Goal: Task Accomplishment & Management: Manage account settings

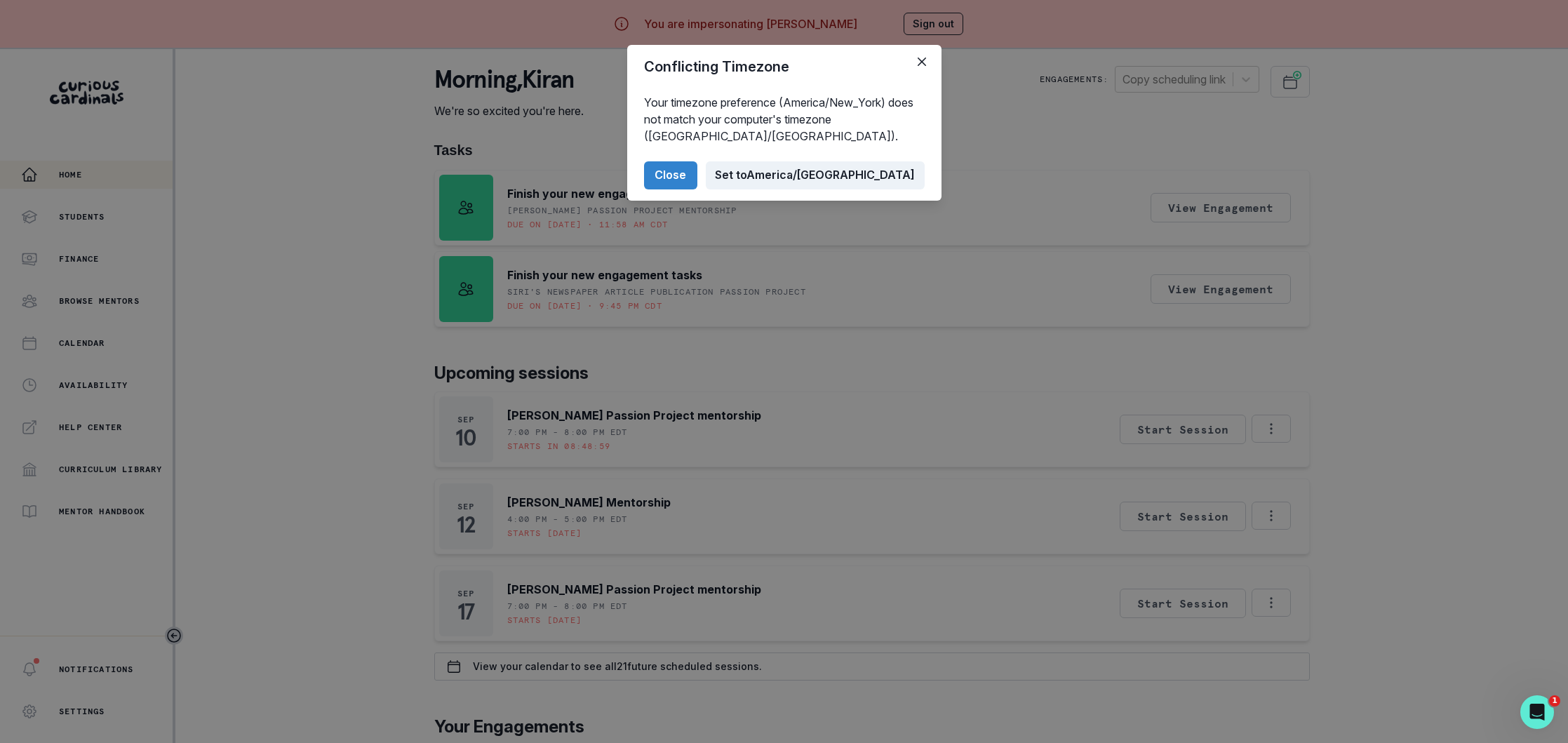
click at [858, 177] on button "Set to [GEOGRAPHIC_DATA]/[GEOGRAPHIC_DATA]" at bounding box center [816, 175] width 218 height 28
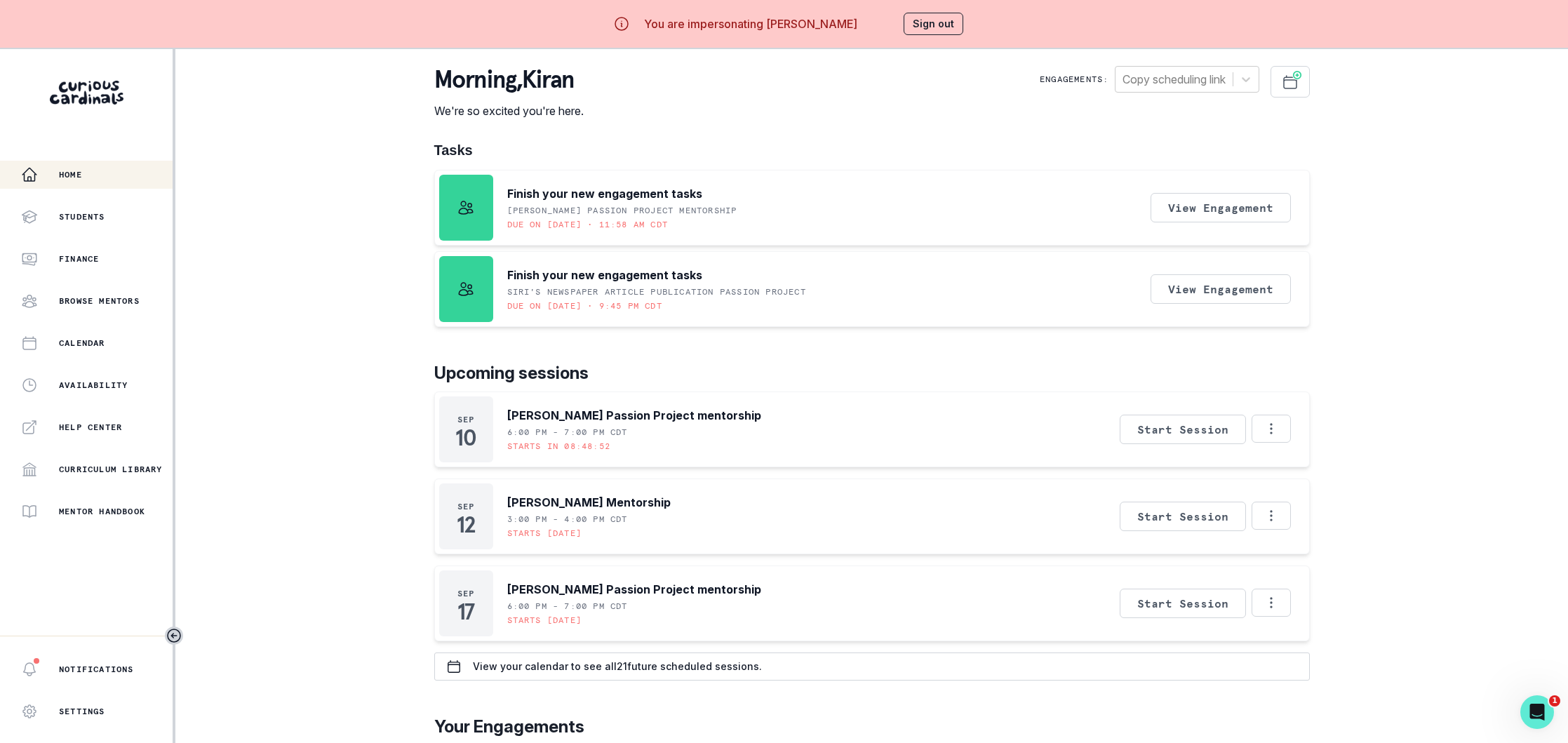
click at [922, 26] on button "Sign out" at bounding box center [933, 24] width 59 height 23
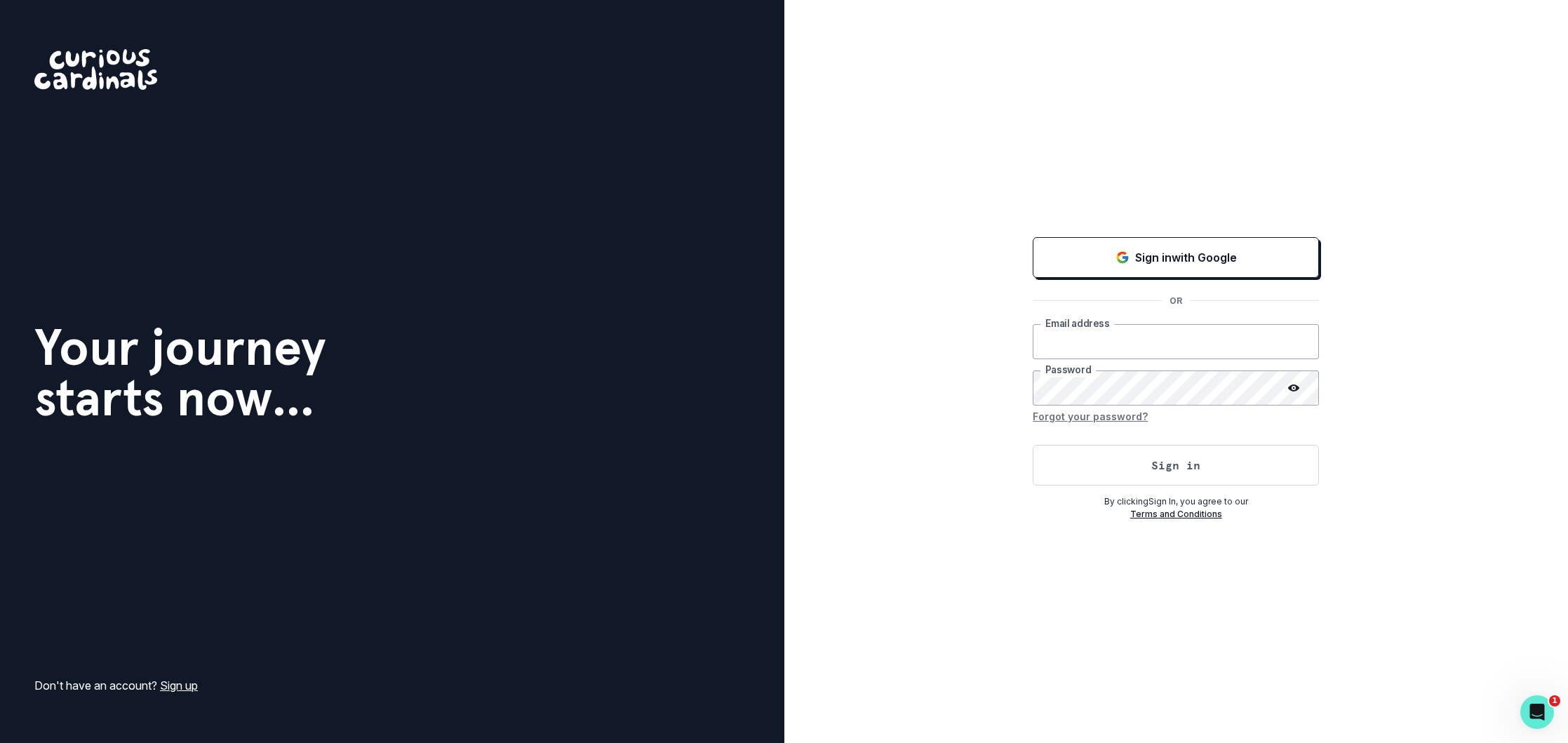
type input "[EMAIL_ADDRESS][DOMAIN_NAME]"
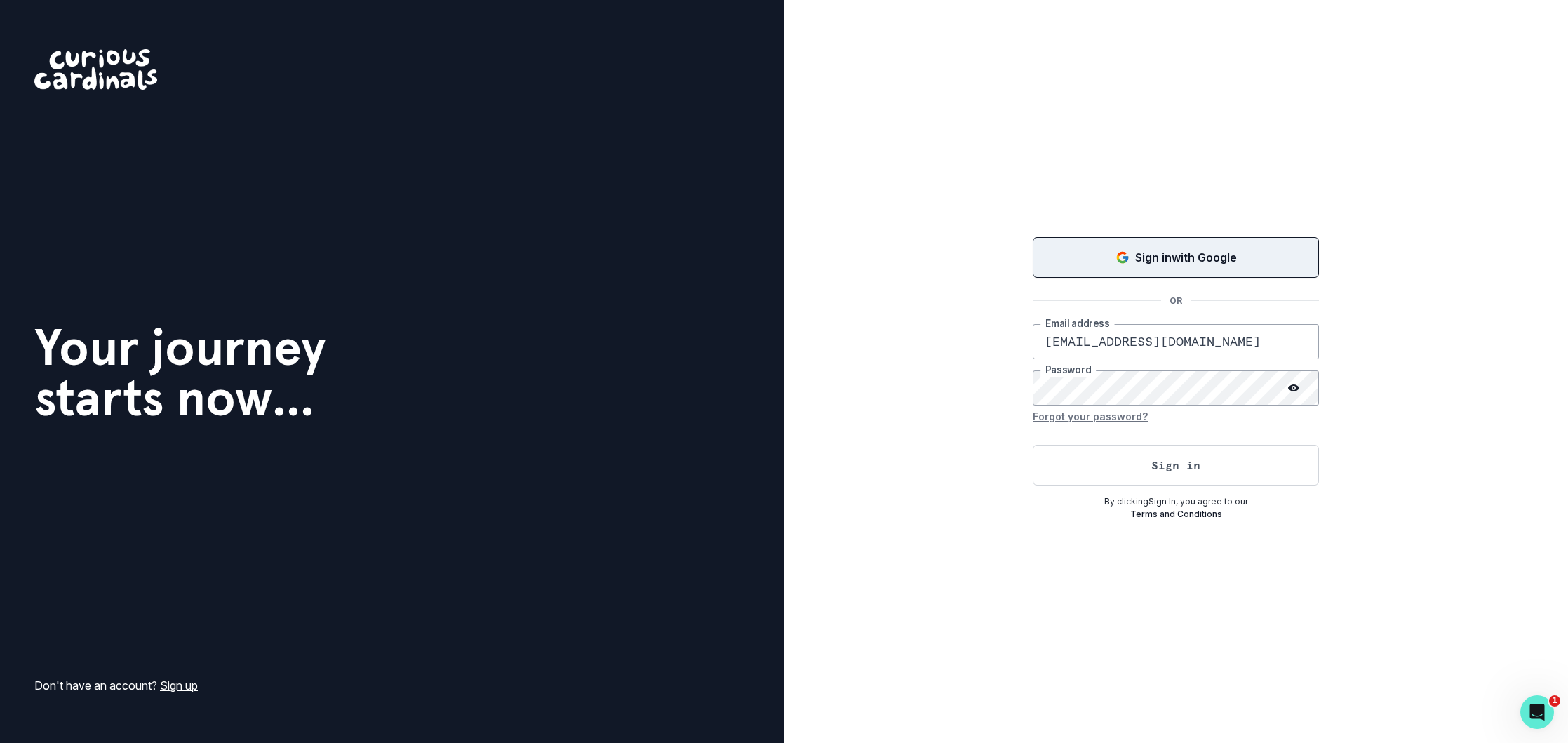
click at [1157, 257] on p "Sign in with Google" at bounding box center [1187, 258] width 102 height 17
